Goal: Navigation & Orientation: Find specific page/section

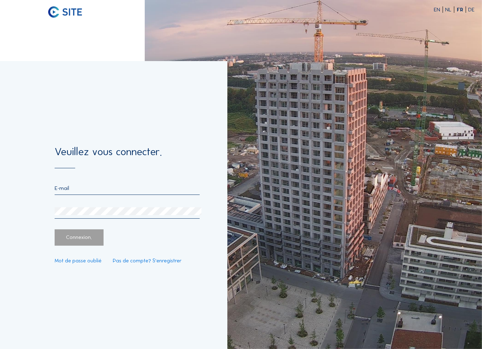
type input "[PERSON_NAME][EMAIL_ADDRESS][DOMAIN_NAME]"
click at [75, 244] on div "Connexion." at bounding box center [79, 237] width 49 height 16
click at [77, 240] on div "Connexion." at bounding box center [79, 237] width 49 height 16
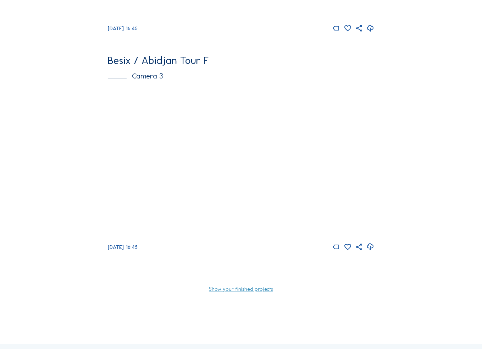
scroll to position [358, 0]
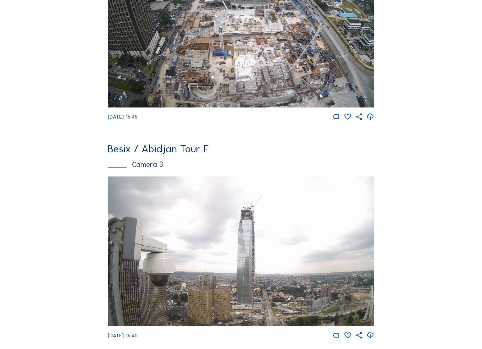
click at [322, 268] on img at bounding box center [241, 251] width 267 height 150
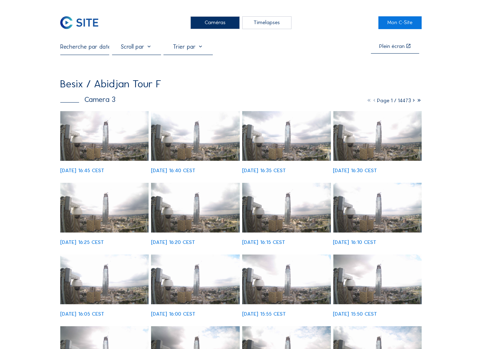
click at [111, 135] on img at bounding box center [104, 136] width 89 height 50
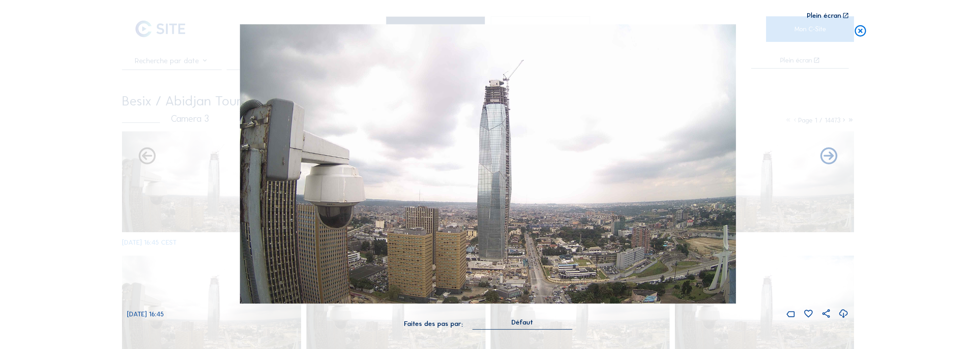
click at [481, 13] on icon at bounding box center [845, 15] width 7 height 7
